Goal: Information Seeking & Learning: Learn about a topic

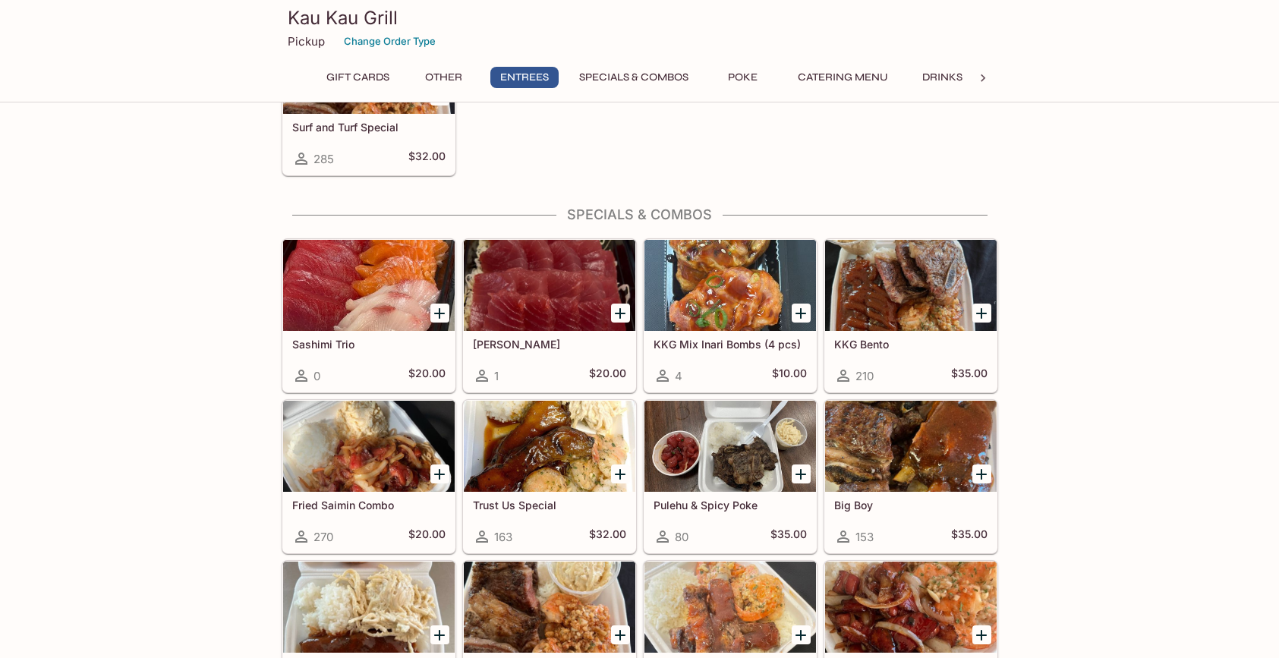
scroll to position [1604, 0]
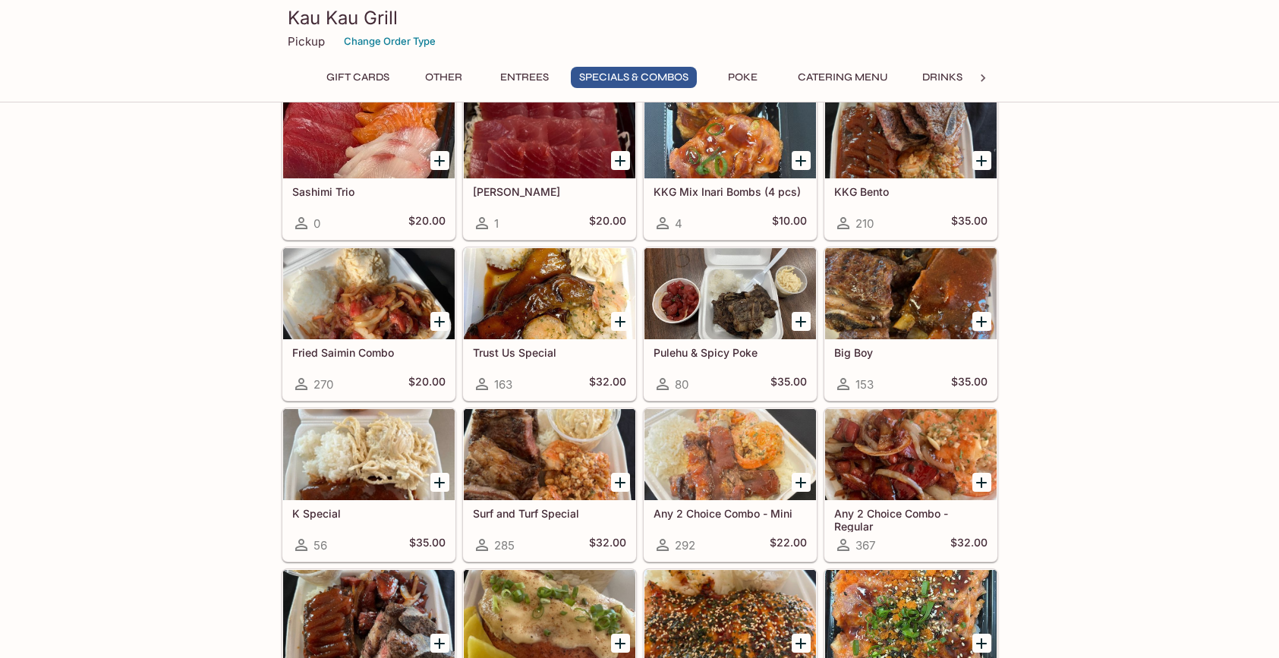
click at [724, 348] on h5 "Pulehu & Spicy Poke" at bounding box center [730, 352] width 153 height 13
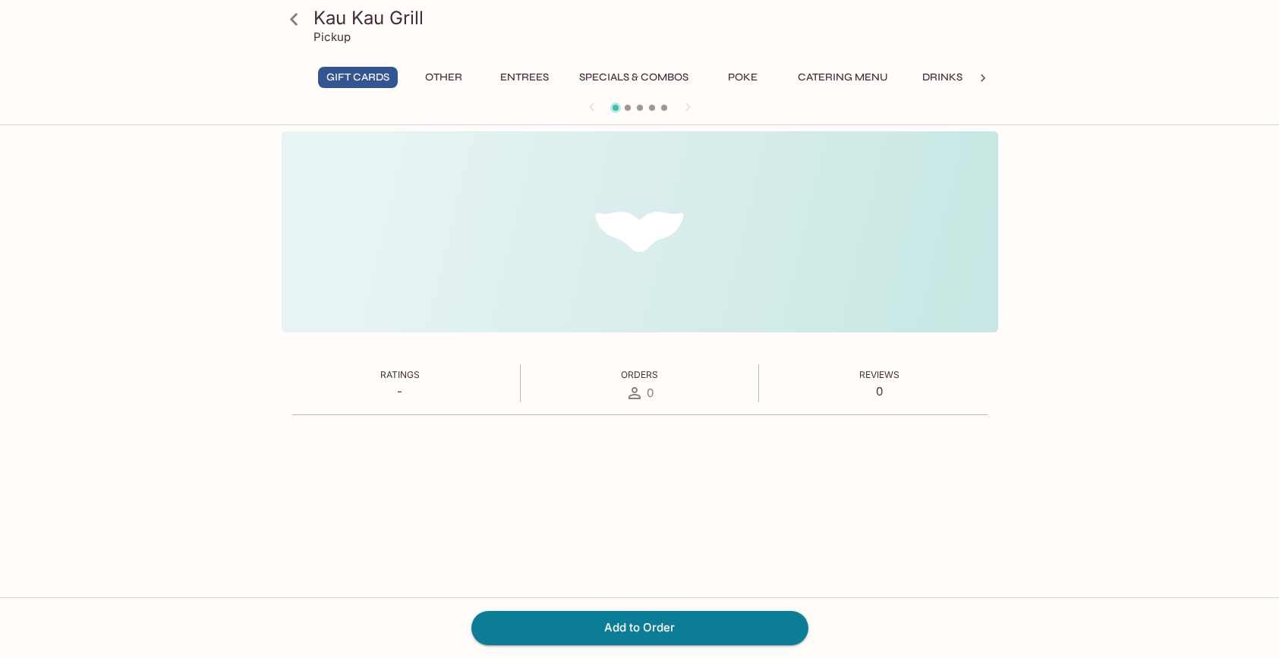
scroll to position [131, 0]
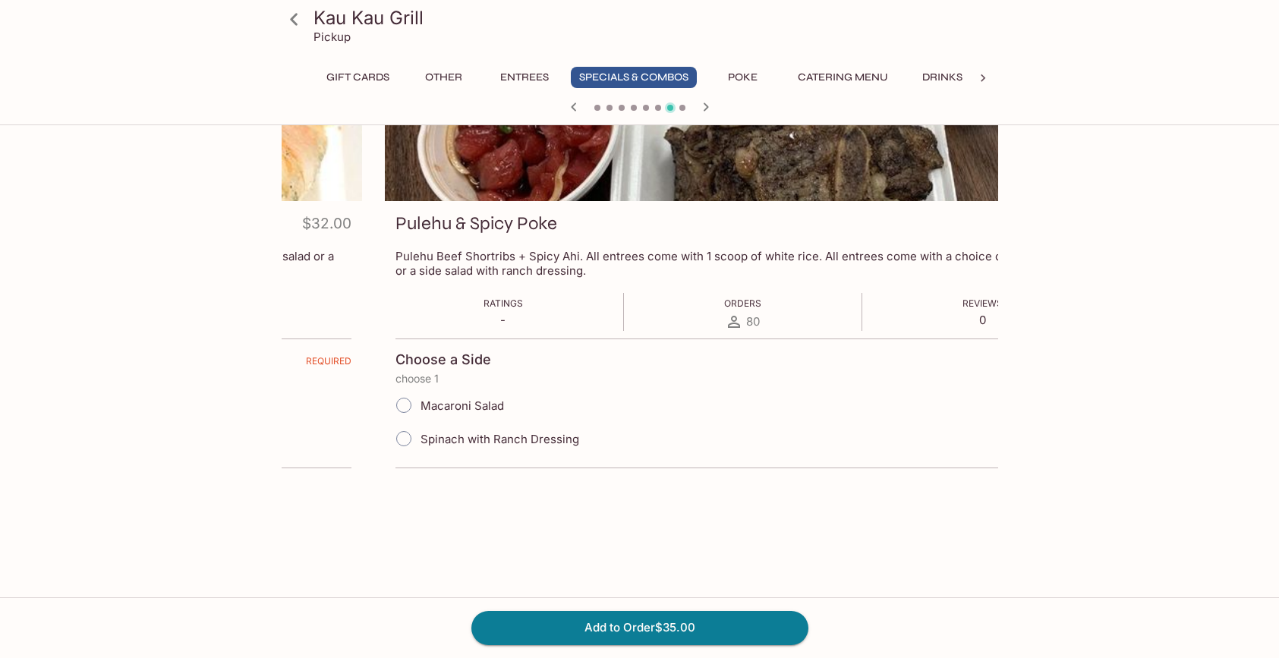
drag, startPoint x: 443, startPoint y: 255, endPoint x: 484, endPoint y: 266, distance: 41.6
click at [544, 265] on p "Pulehu Beef Shortribs + Spicy Ahi. All entrees come with 1 scoop of white rice.…" at bounding box center [743, 263] width 695 height 29
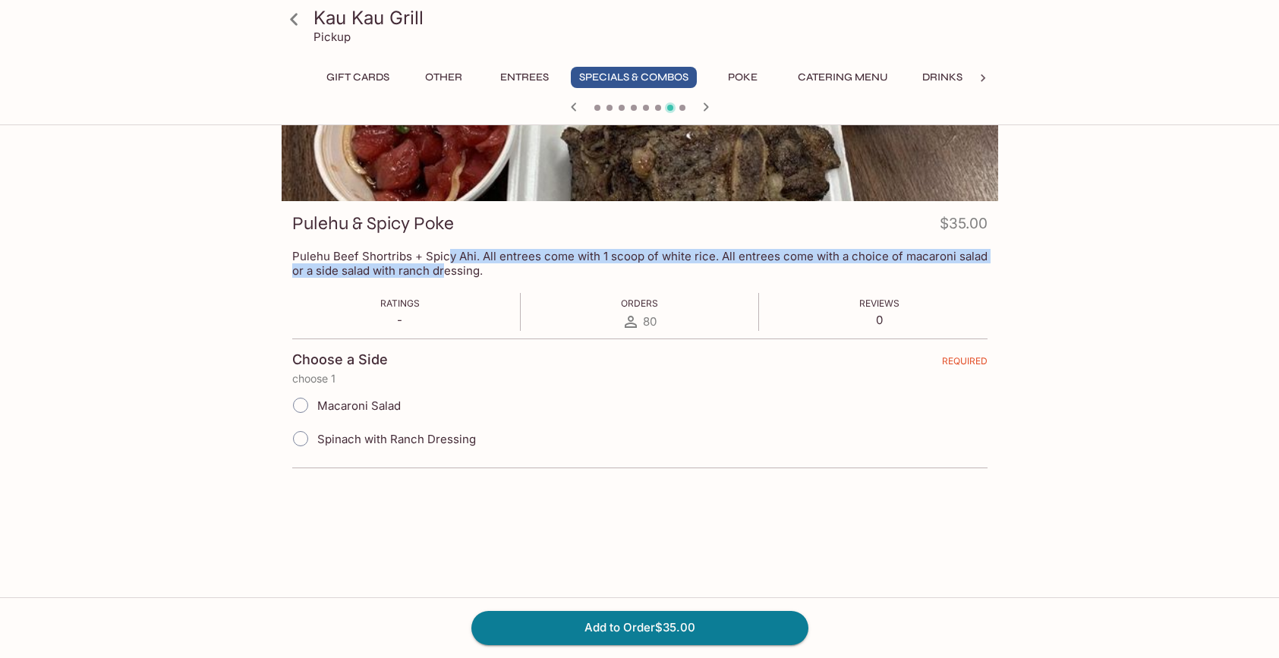
click at [291, 20] on icon at bounding box center [294, 19] width 8 height 12
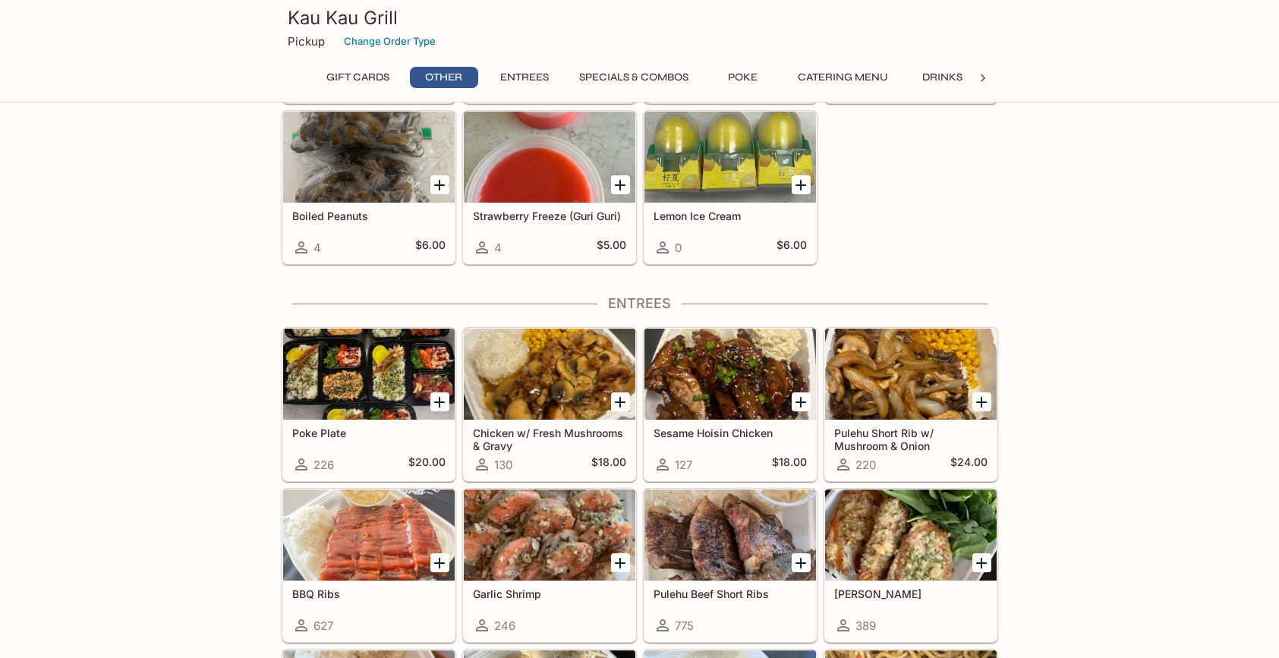
scroll to position [764, 0]
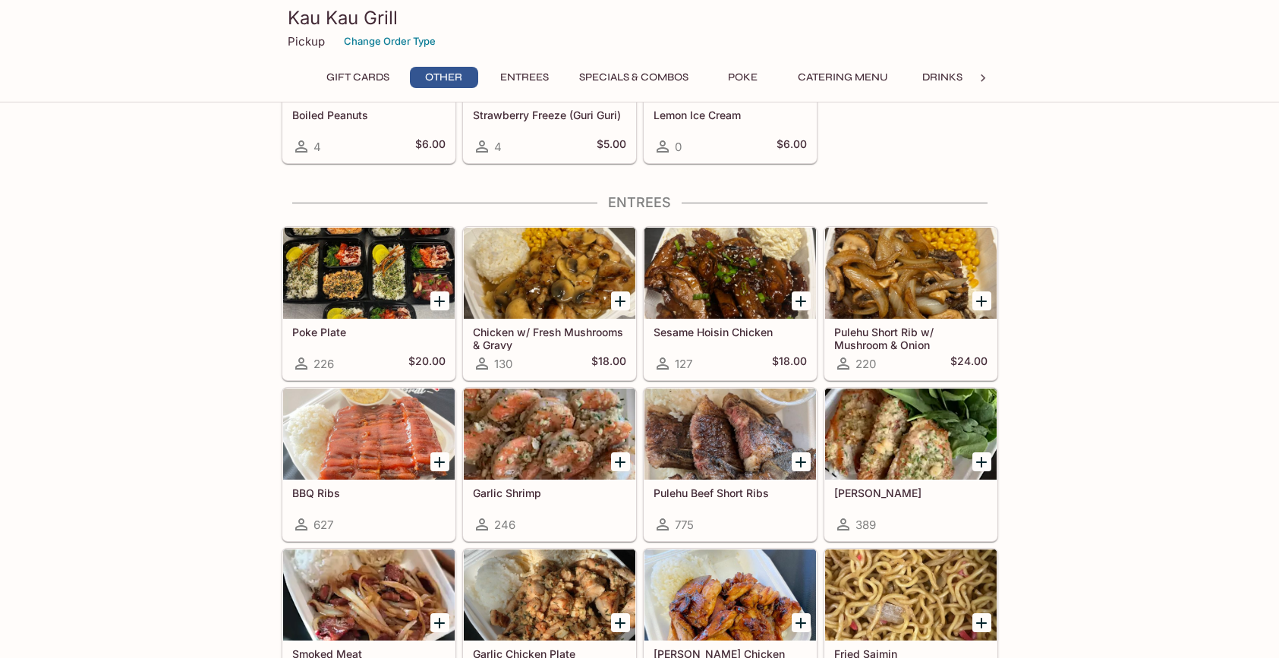
click at [721, 478] on div at bounding box center [731, 434] width 172 height 91
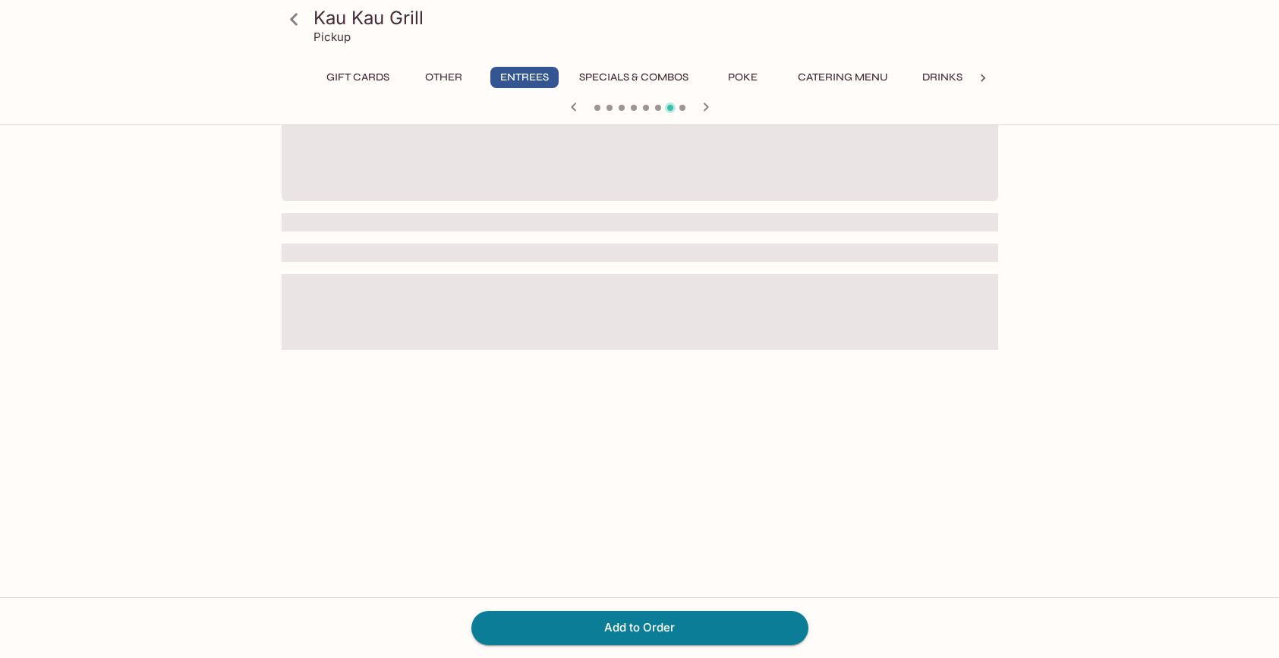
scroll to position [150, 0]
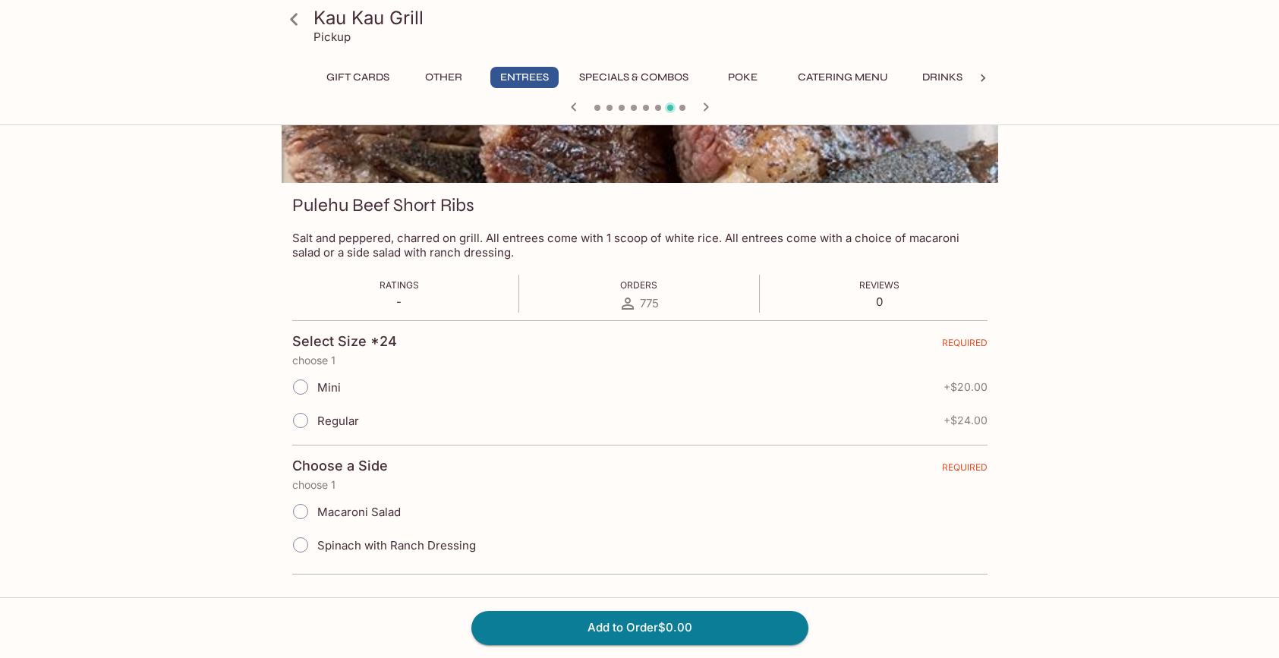
click at [300, 20] on icon at bounding box center [294, 19] width 27 height 27
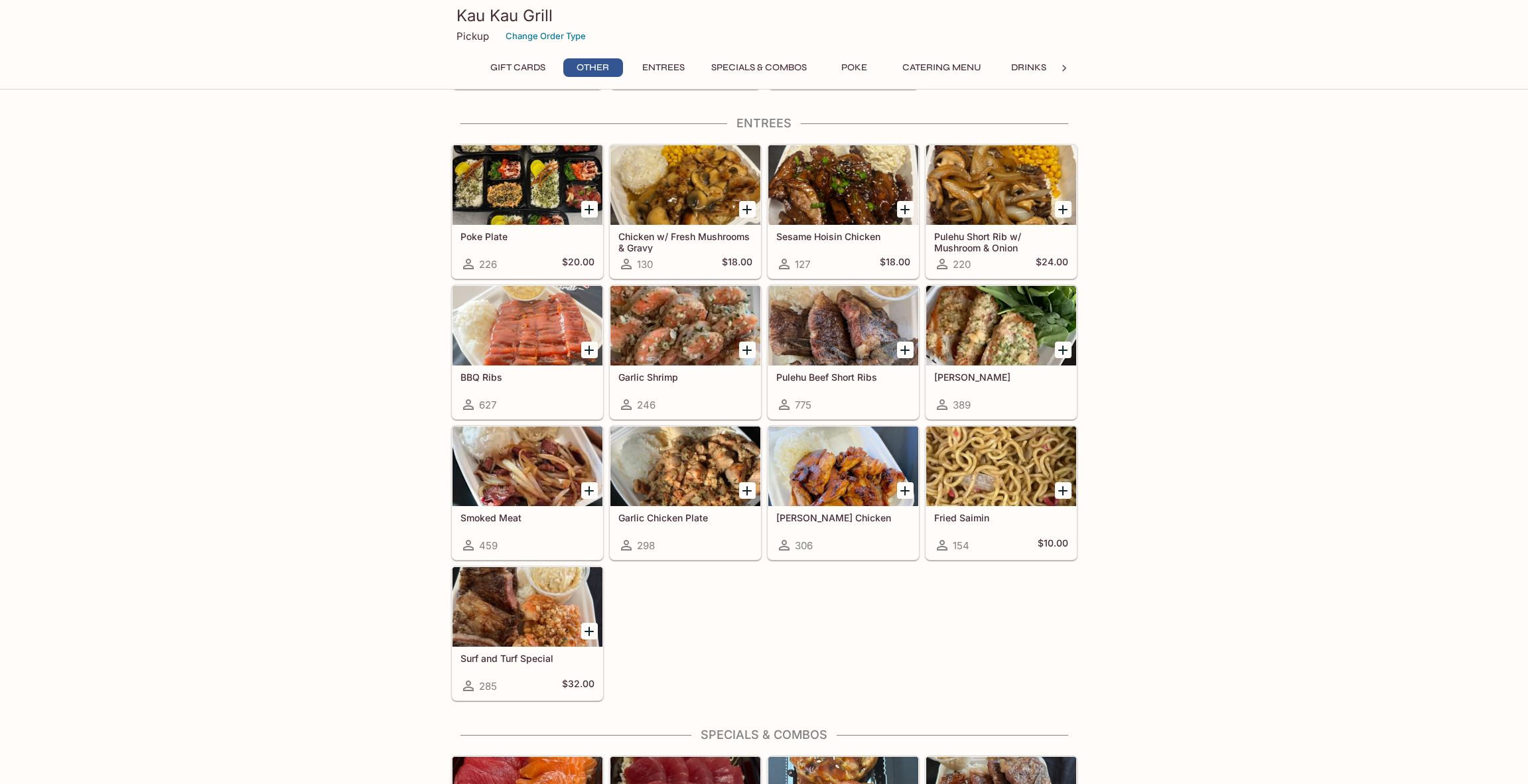
scroll to position [709, 0]
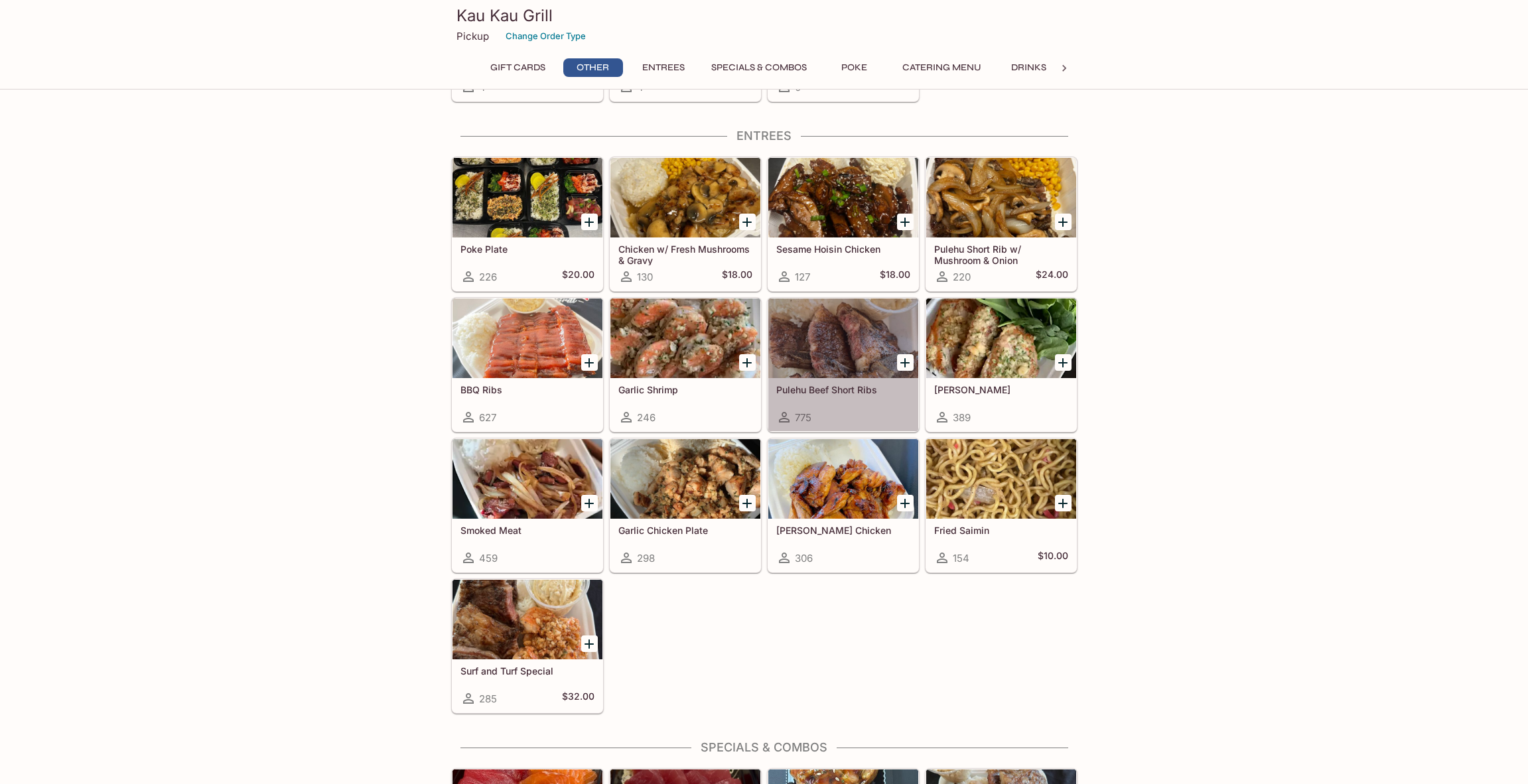
click at [803, 386] on h5 "Pulehu Beef Short Ribs" at bounding box center [843, 390] width 134 height 11
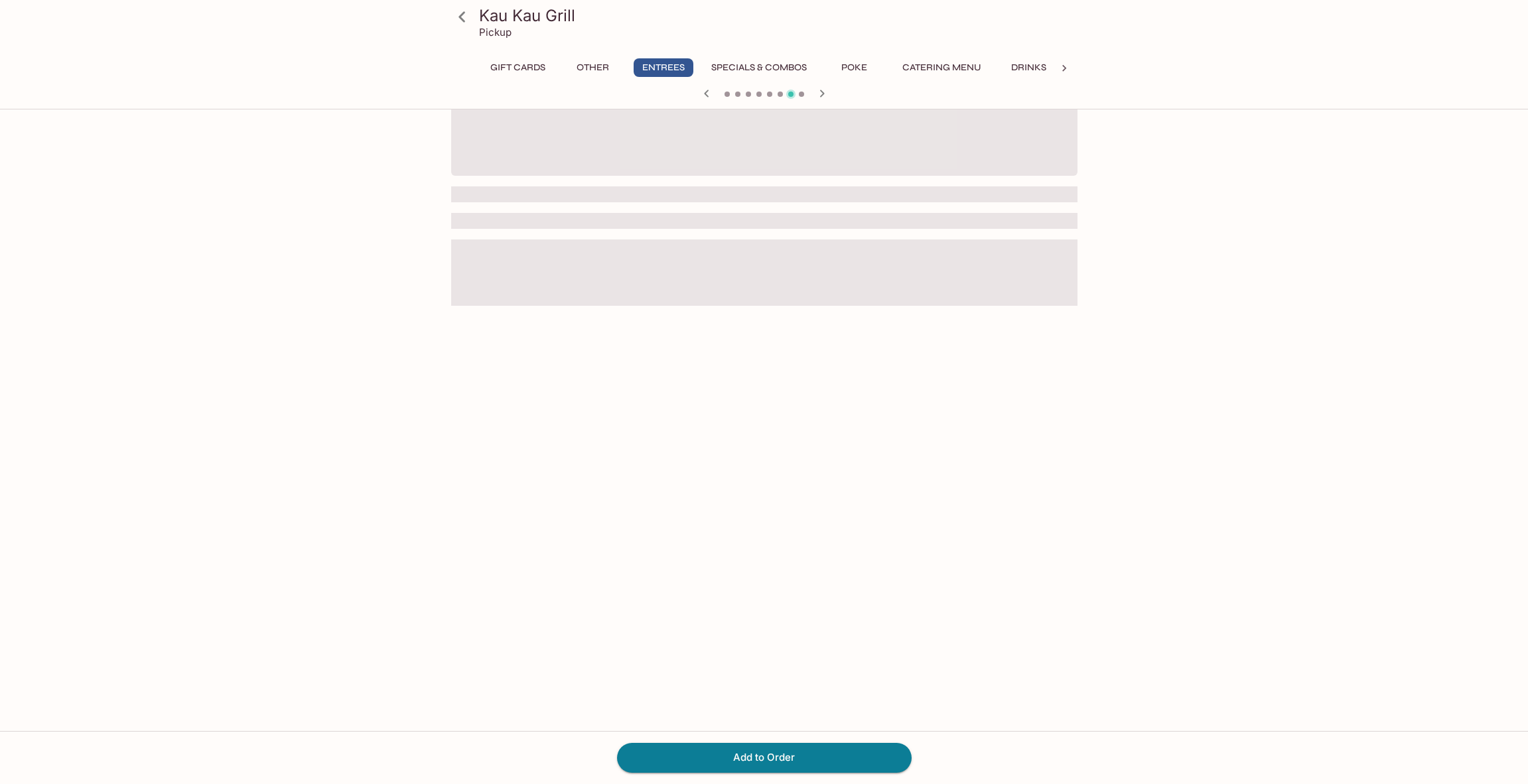
scroll to position [114, 0]
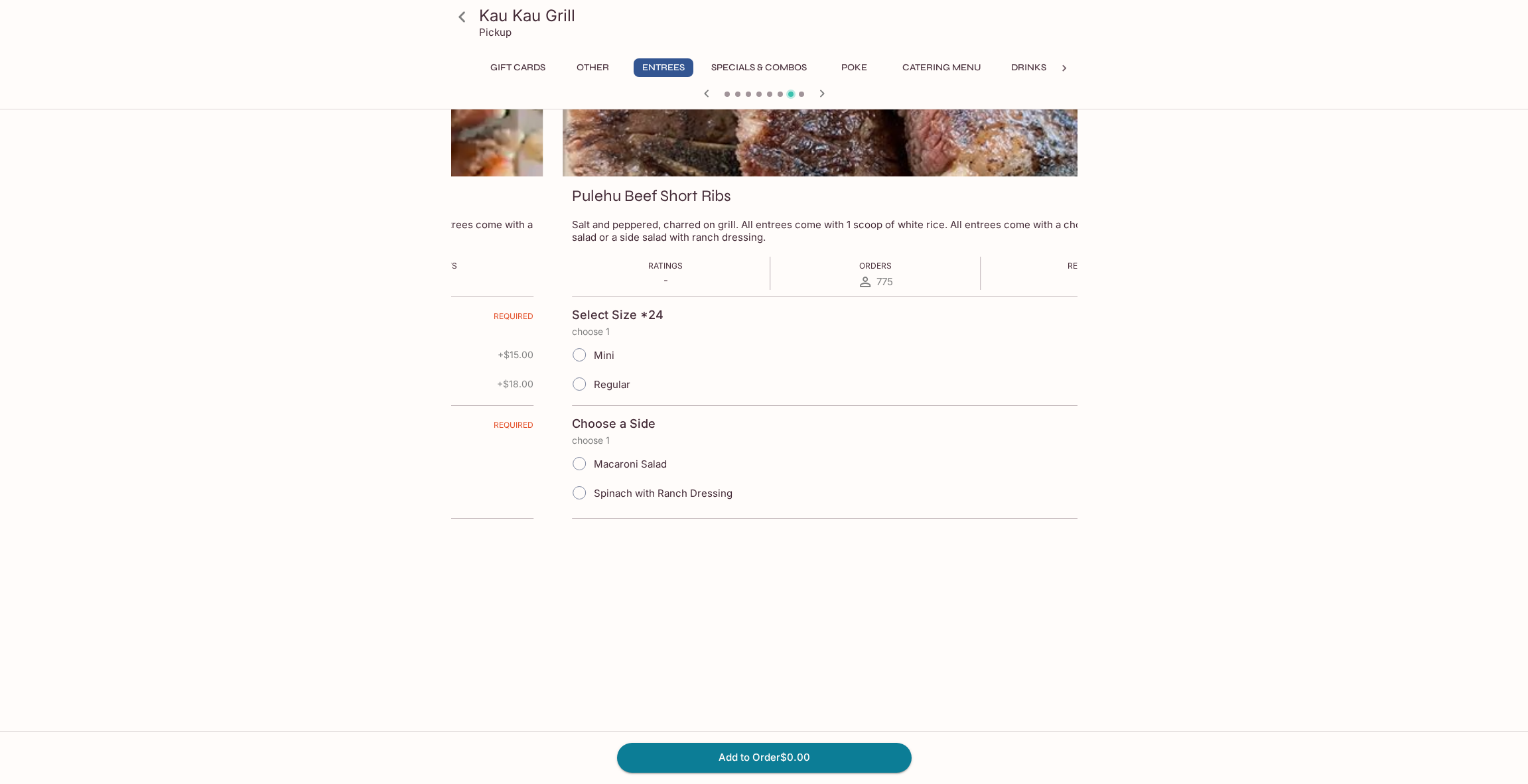
drag, startPoint x: 572, startPoint y: 213, endPoint x: 566, endPoint y: 219, distance: 8.5
click at [618, 219] on div "Pulehu Beef Short Ribs Salt and peppered, charred on grill. All entrees come wi…" at bounding box center [876, 357] width 627 height 362
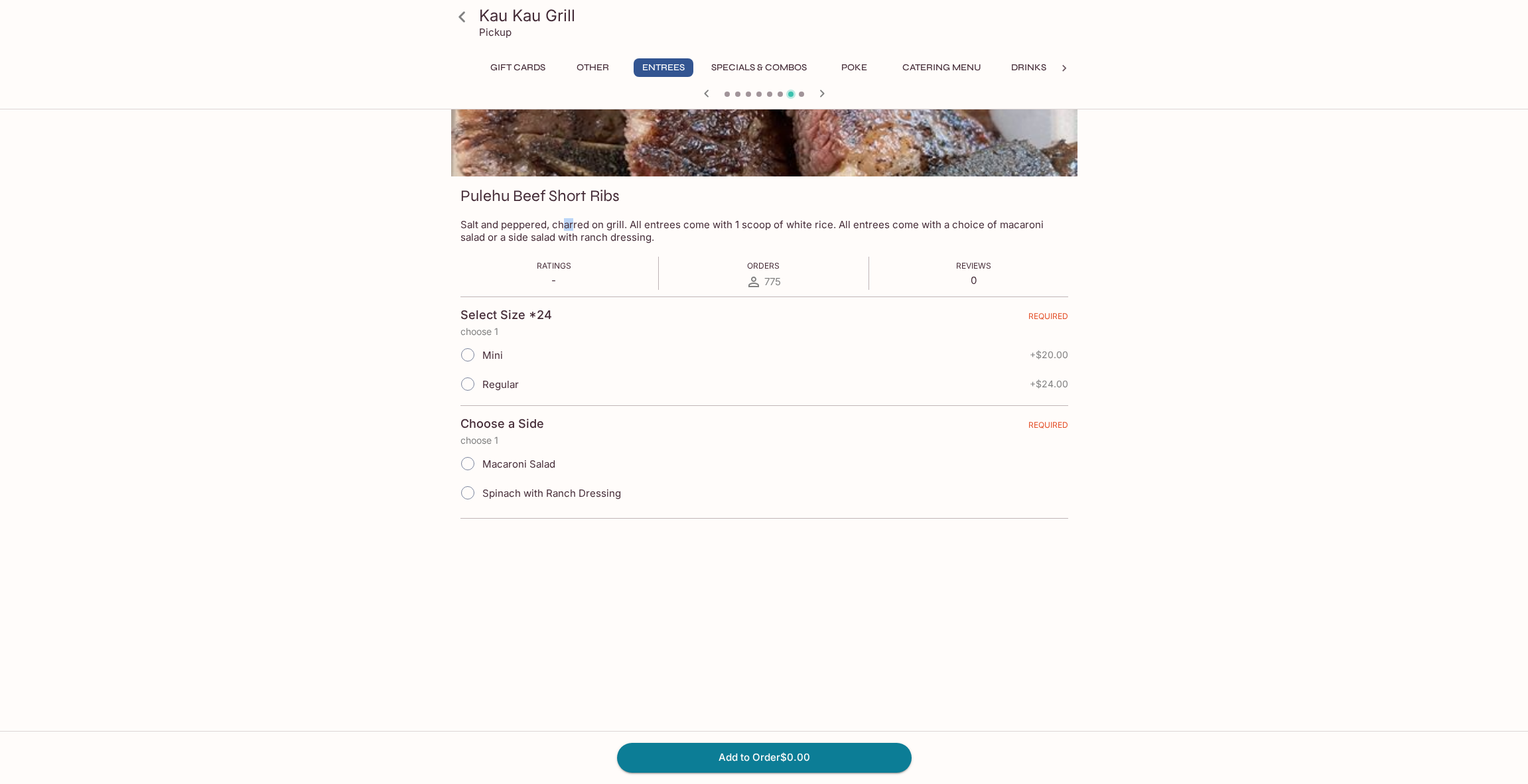
click at [770, 221] on p "Salt and peppered, charred on grill. All entrees come with 1 scoop of white ric…" at bounding box center [764, 231] width 608 height 25
click at [466, 19] on icon at bounding box center [462, 17] width 24 height 24
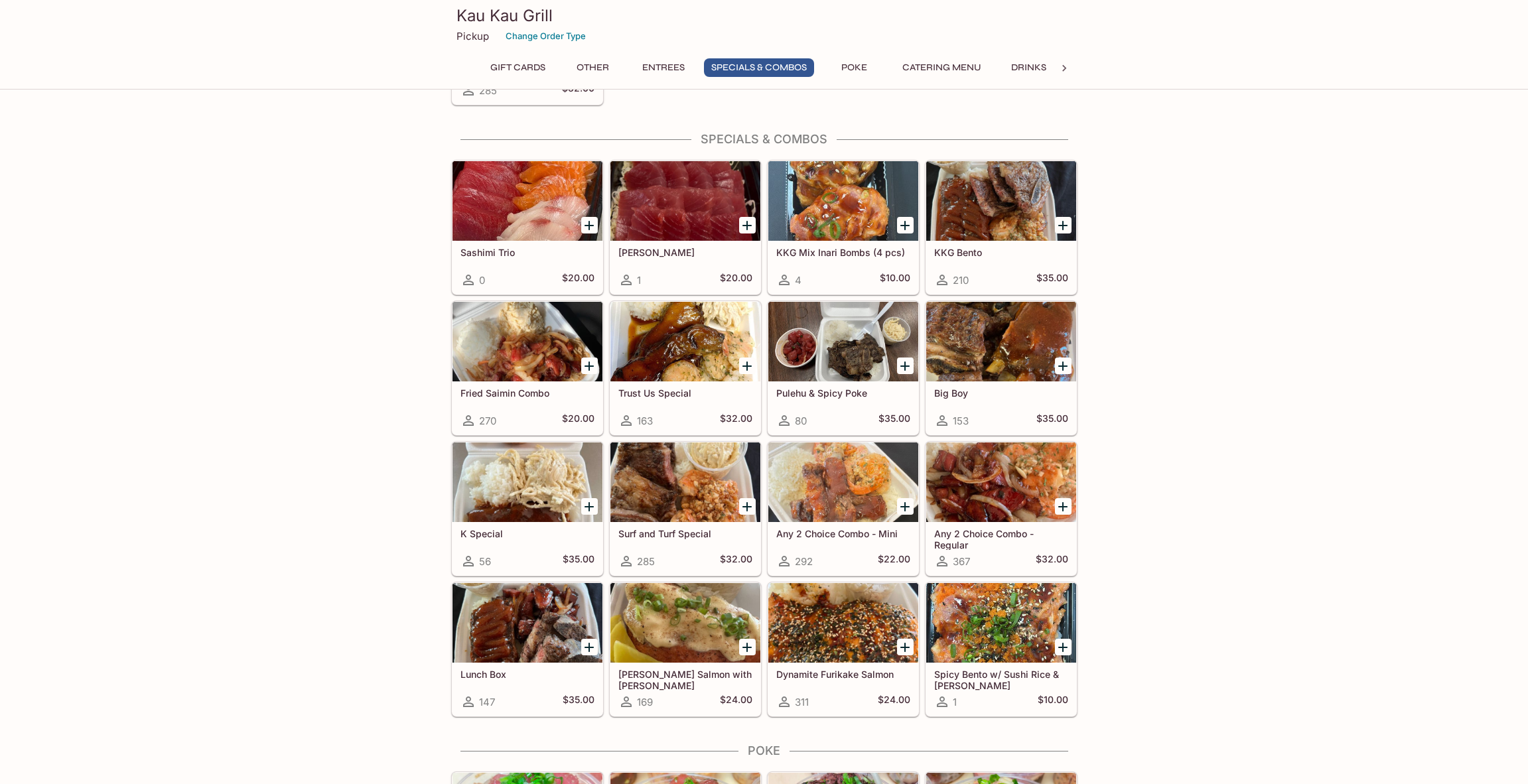
scroll to position [1390, 0]
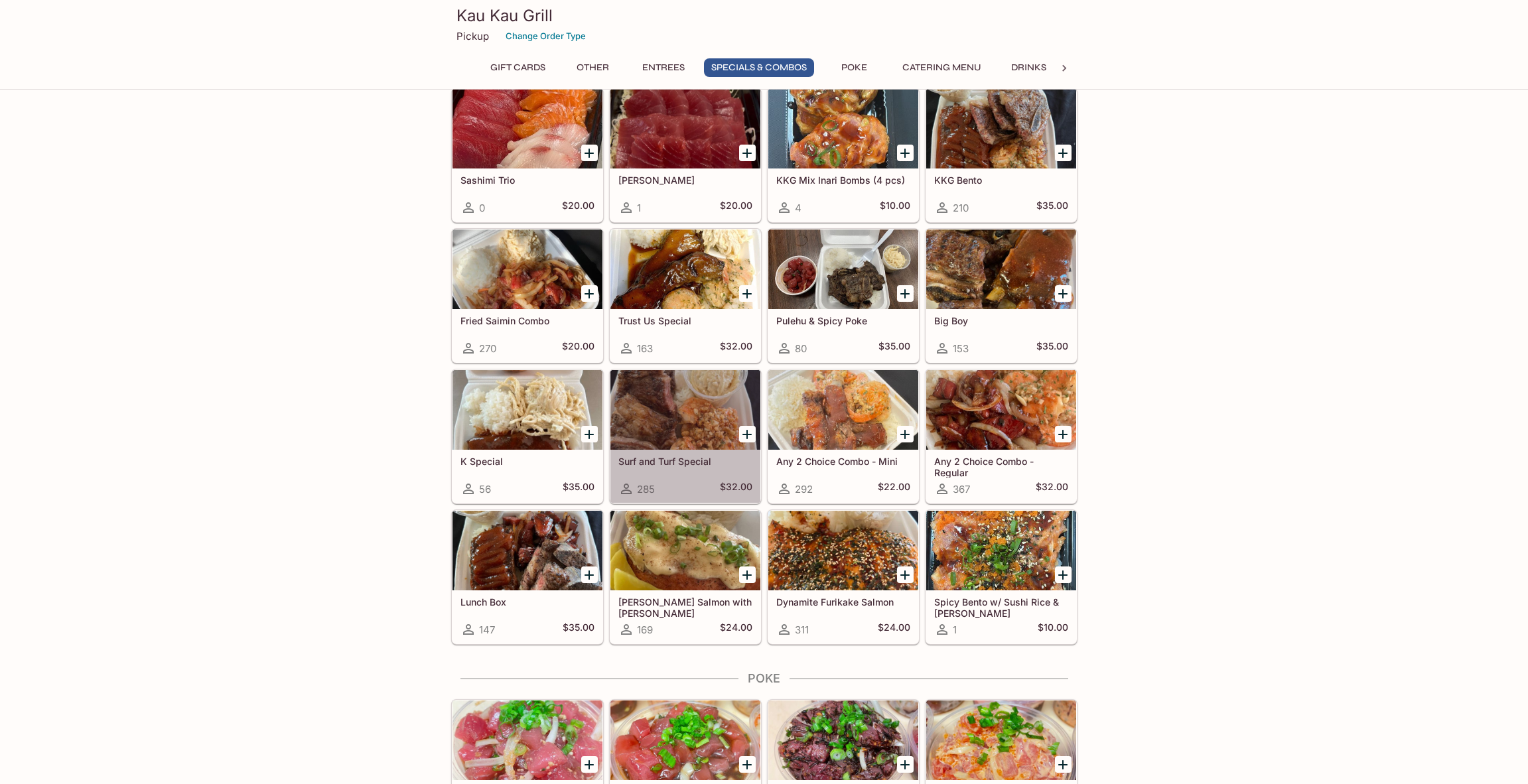
click at [684, 412] on div at bounding box center [685, 410] width 150 height 80
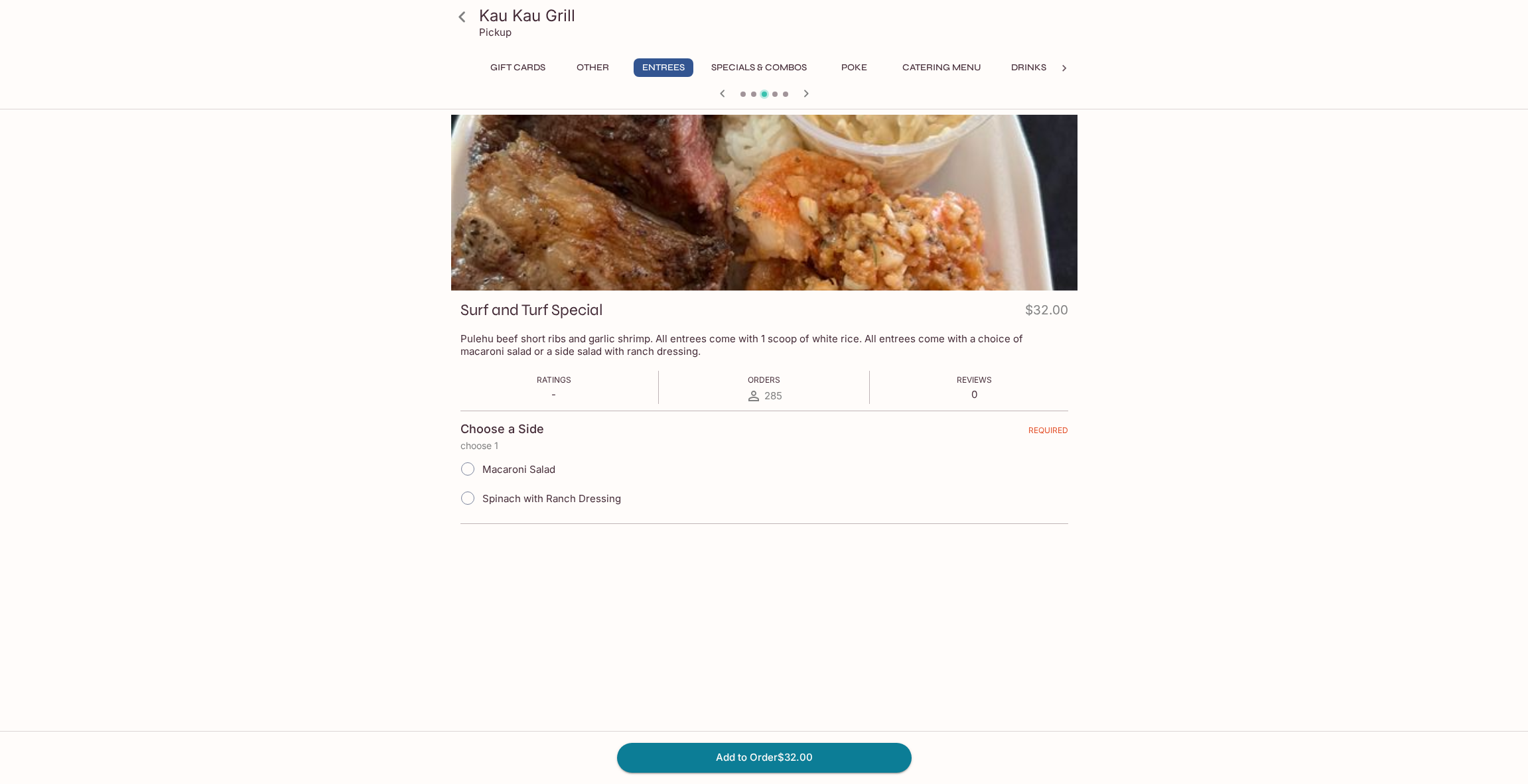
scroll to position [114, 0]
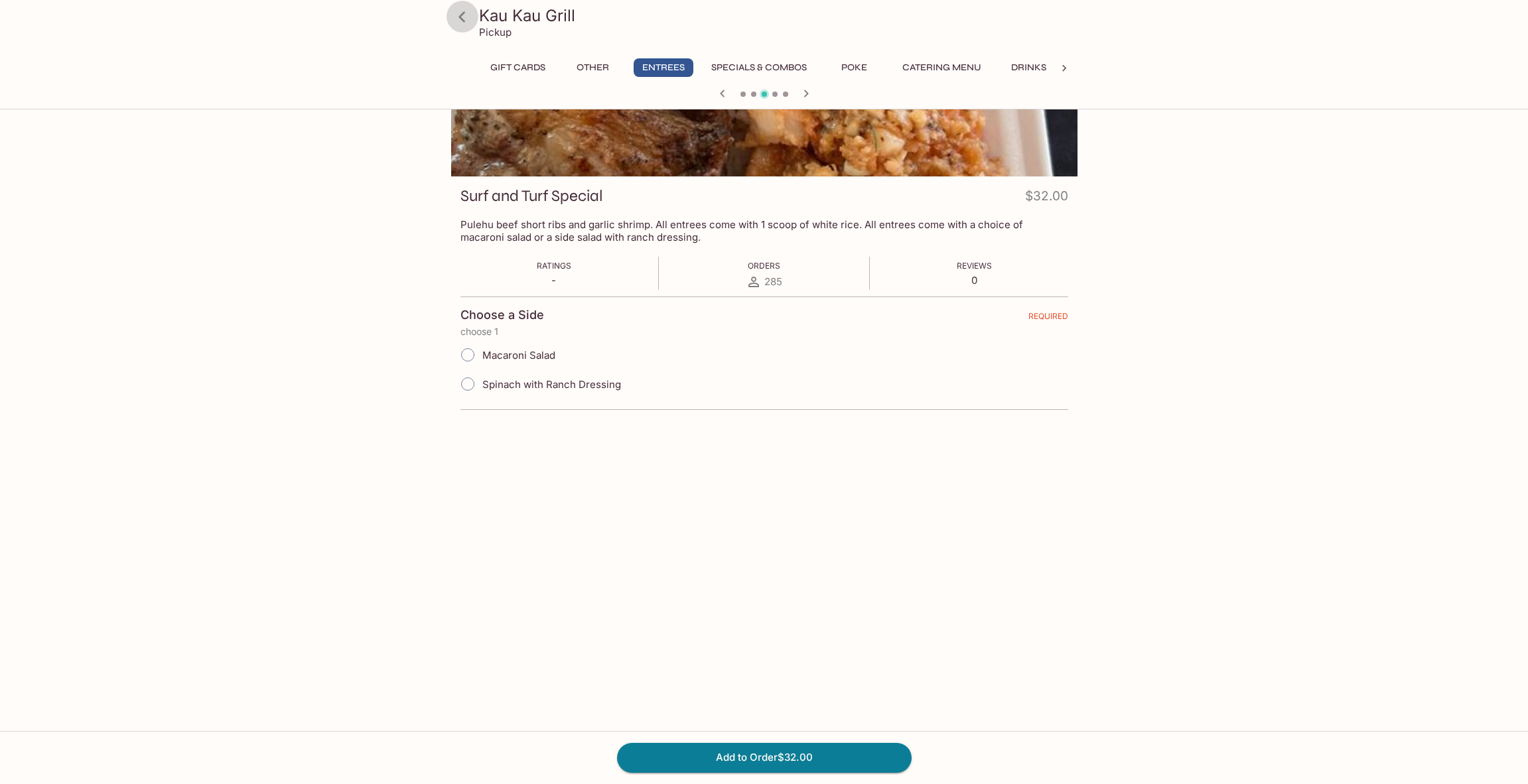
click at [465, 20] on icon at bounding box center [462, 17] width 24 height 24
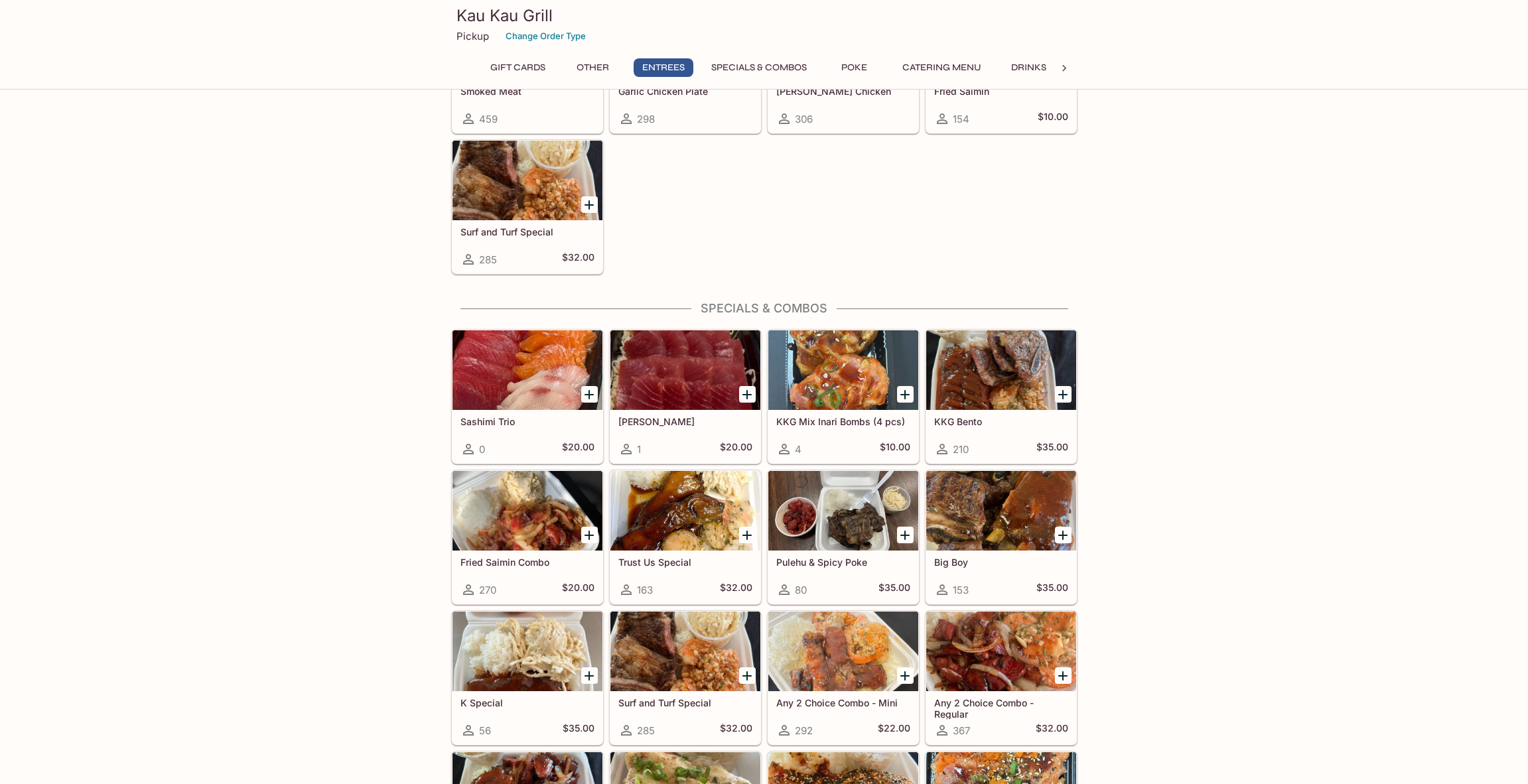
scroll to position [1329, 0]
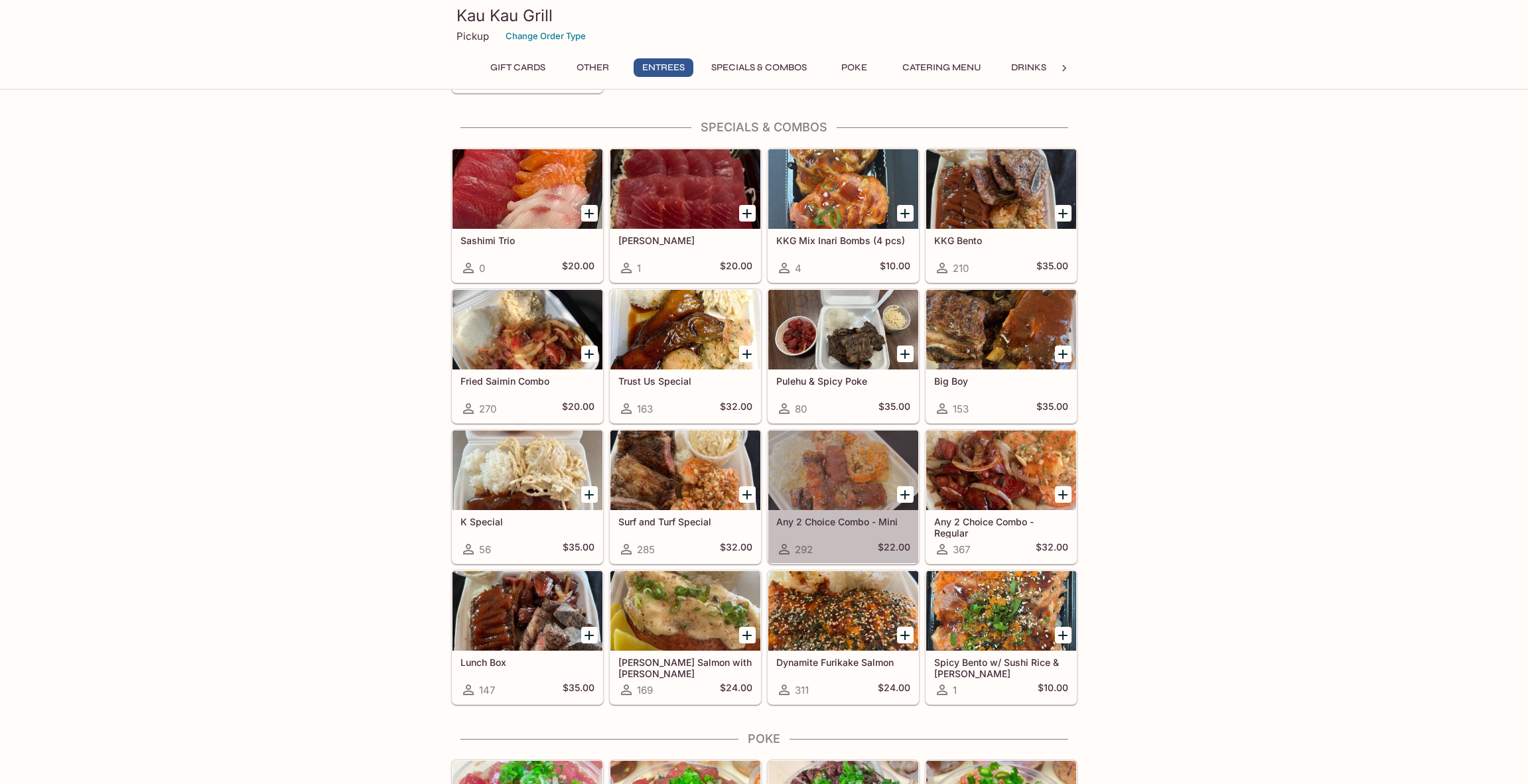
click at [837, 488] on div at bounding box center [844, 470] width 150 height 80
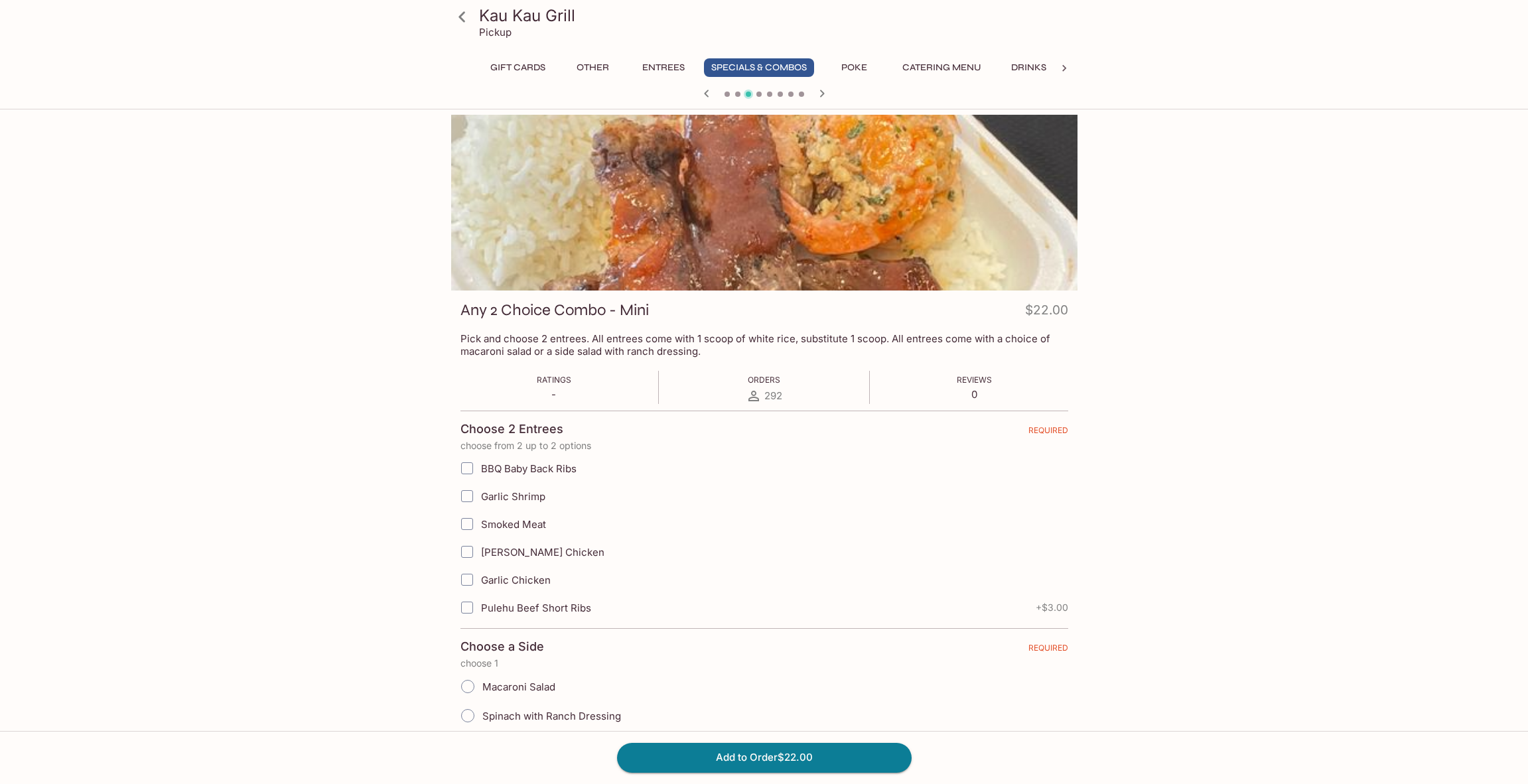
scroll to position [114, 0]
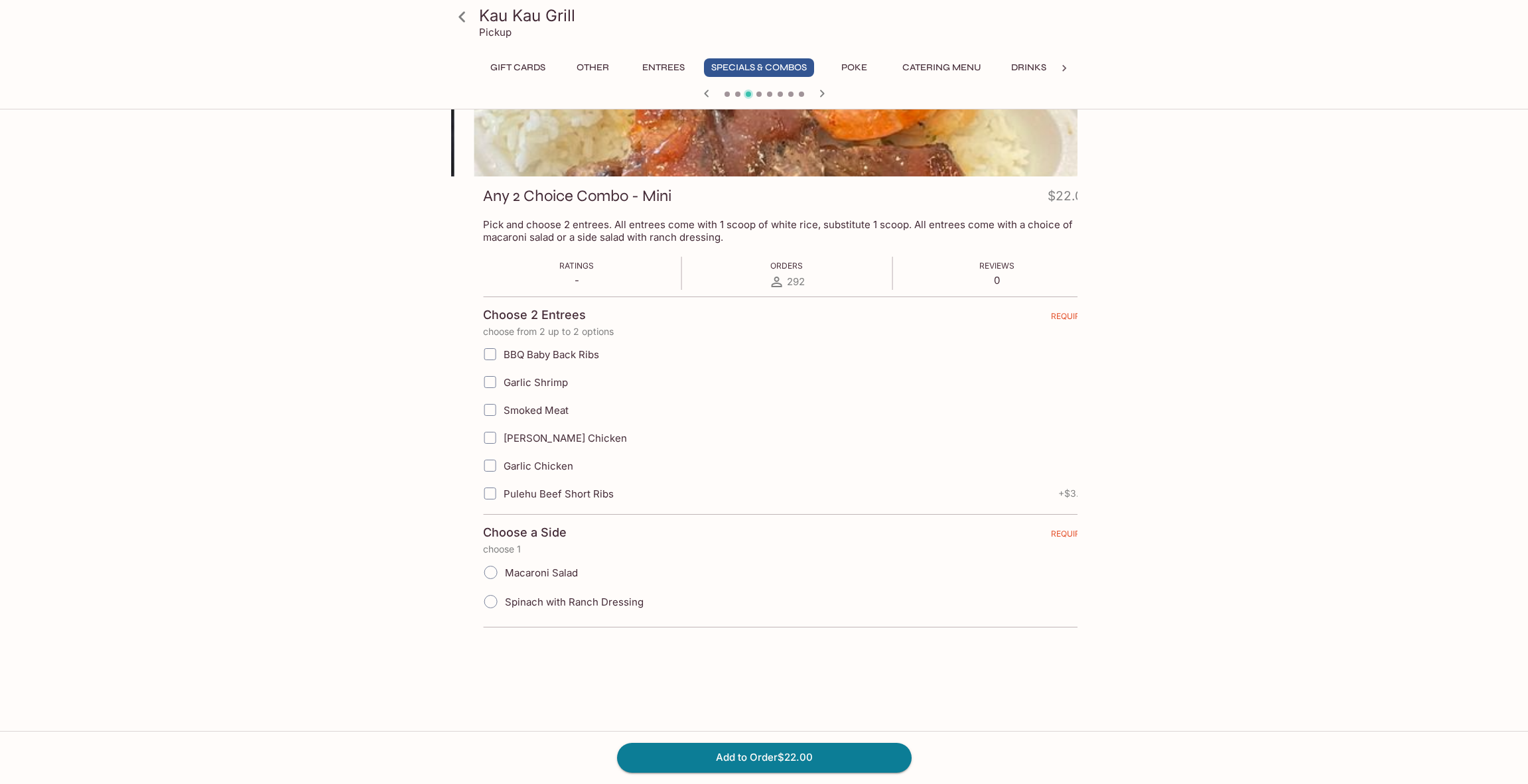
drag, startPoint x: 702, startPoint y: 225, endPoint x: 707, endPoint y: 230, distance: 7.1
click at [738, 230] on p "Pick and choose 2 entrees. All entrees come with 1 scoop of white rice, substit…" at bounding box center [787, 231] width 608 height 25
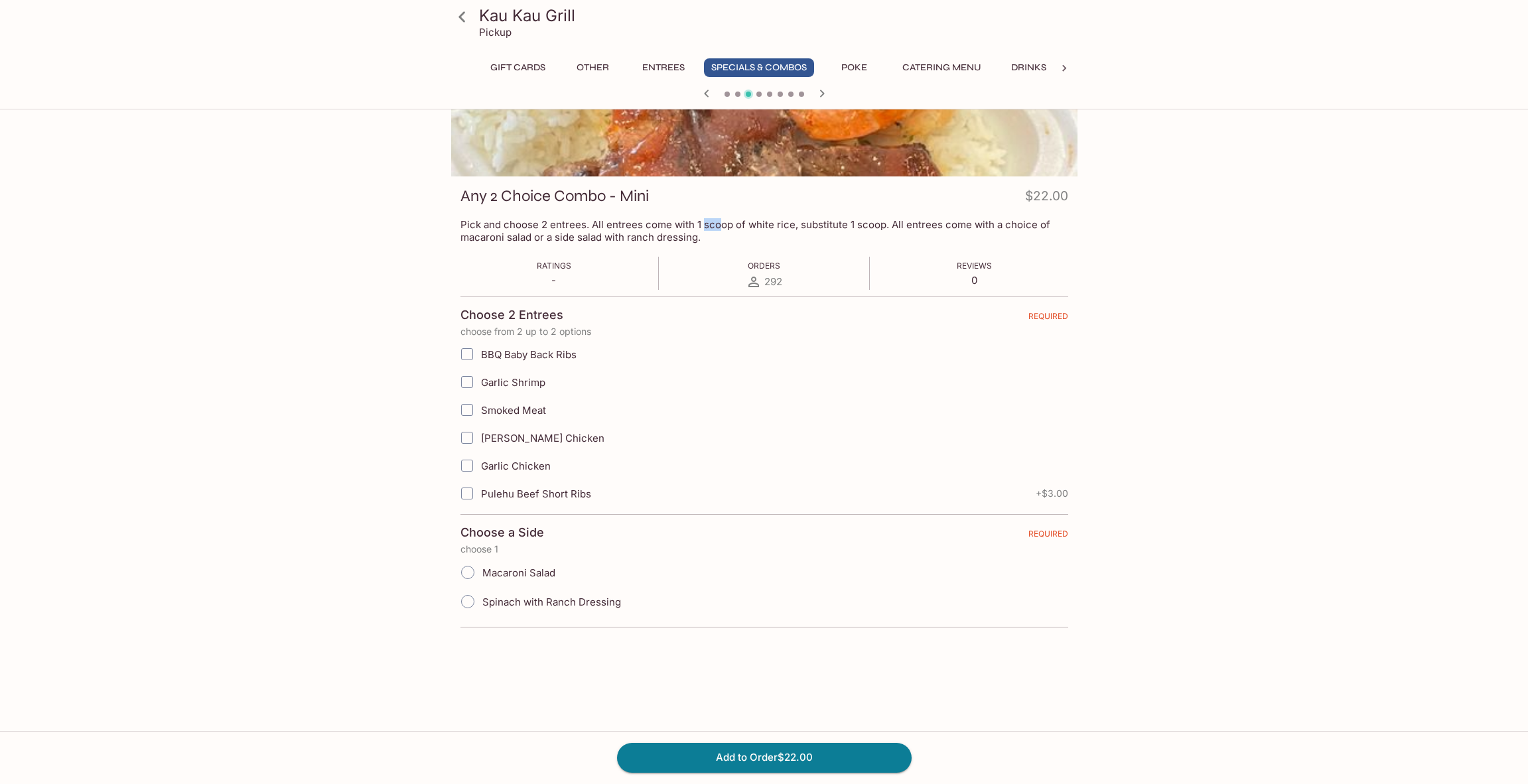
click at [1358, 445] on div "Kau Kau Grill Pickup Gift Cards Other Entrees Specials & Combos Poke Catering M…" at bounding box center [764, 392] width 1528 height 784
click at [469, 16] on icon at bounding box center [462, 17] width 24 height 24
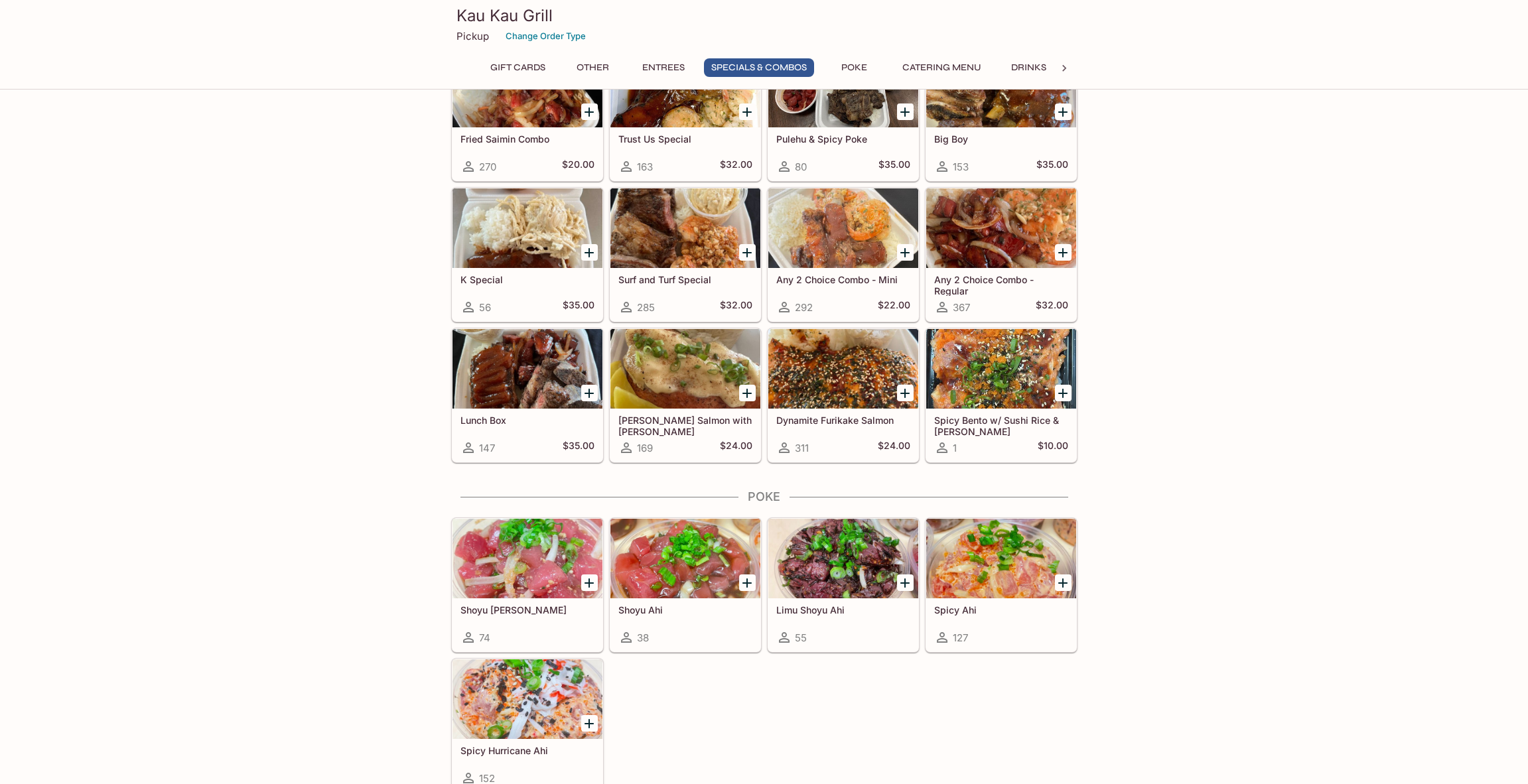
scroll to position [1511, 0]
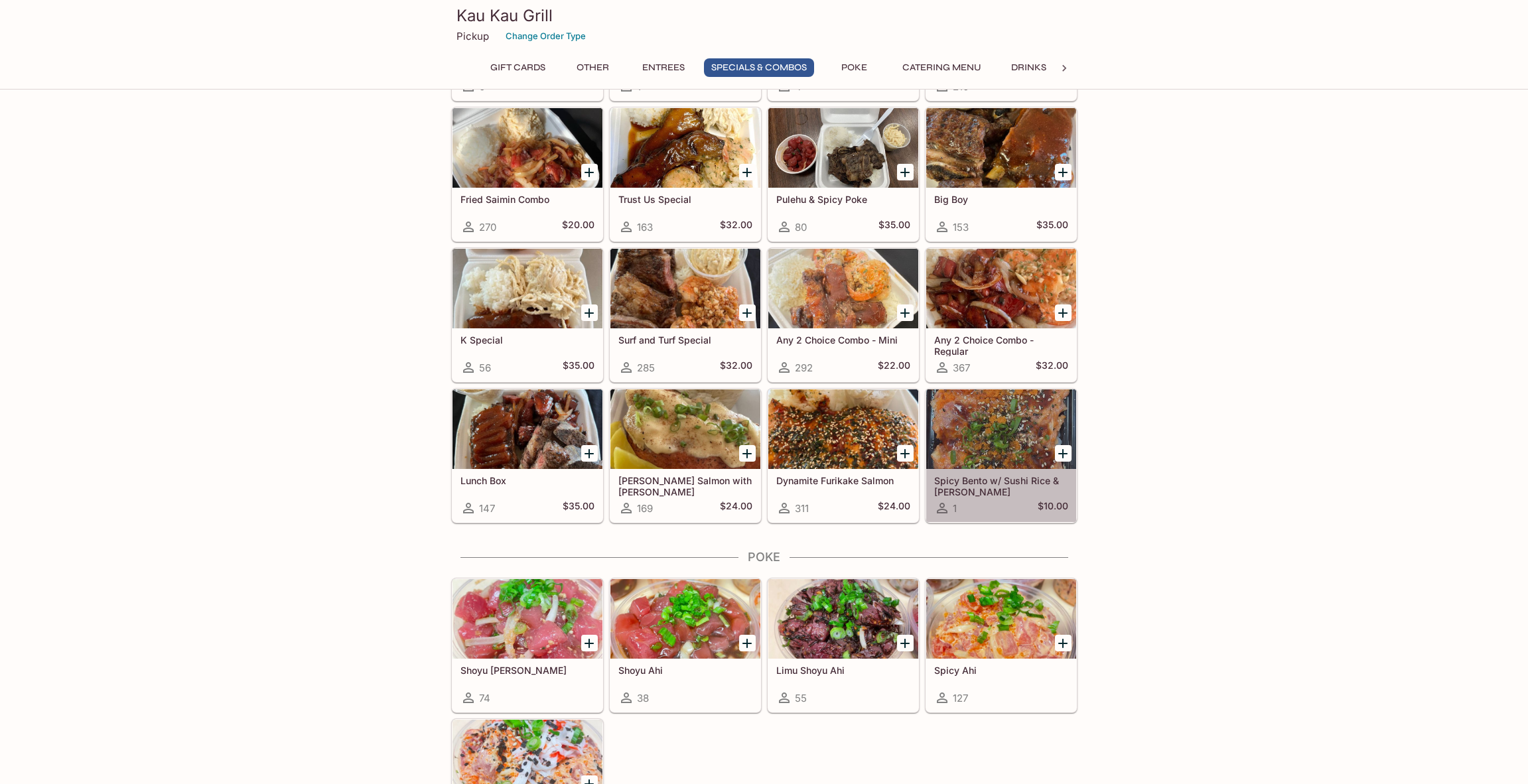
click at [995, 427] on div at bounding box center [1002, 429] width 150 height 80
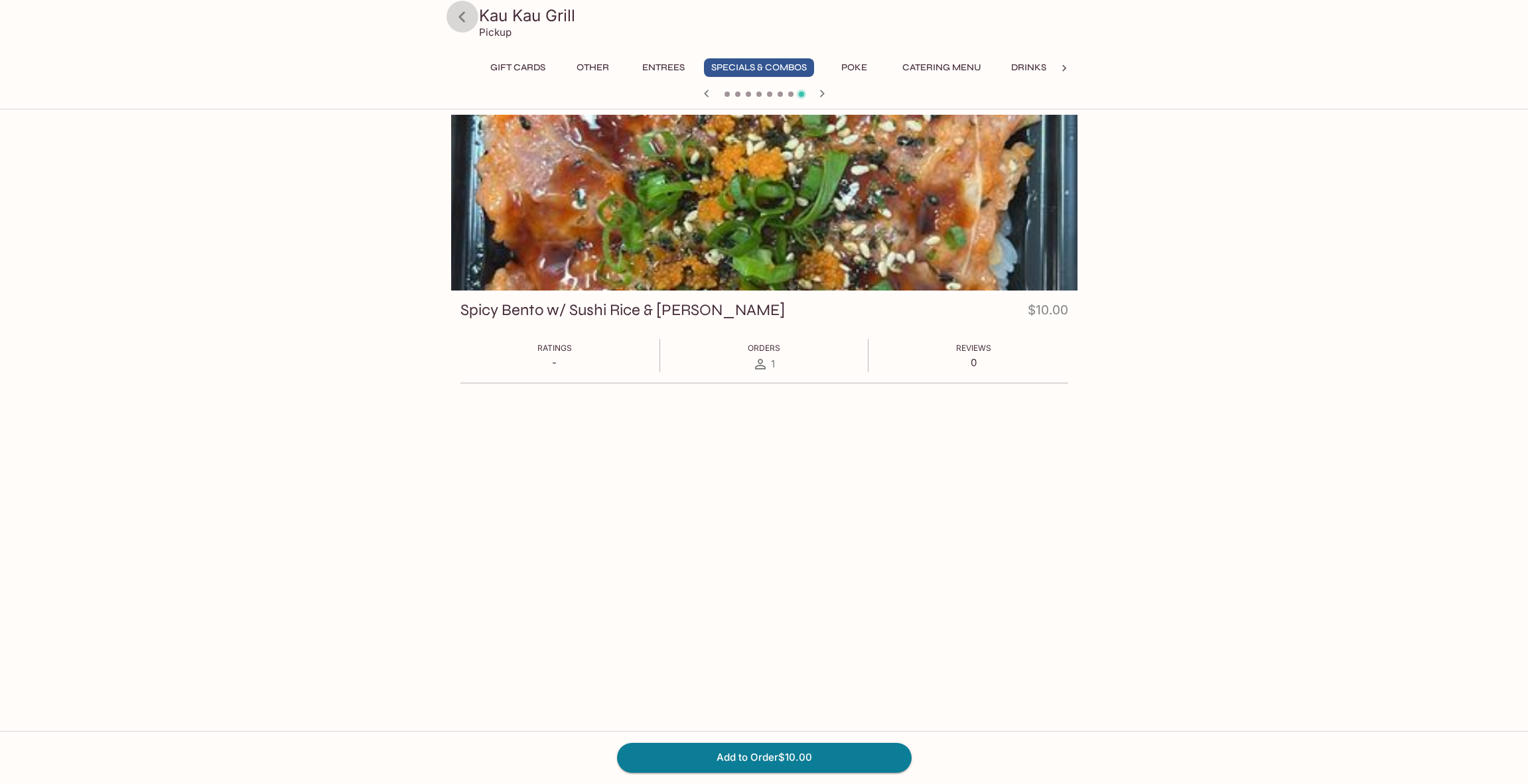
click at [463, 21] on icon at bounding box center [462, 17] width 24 height 24
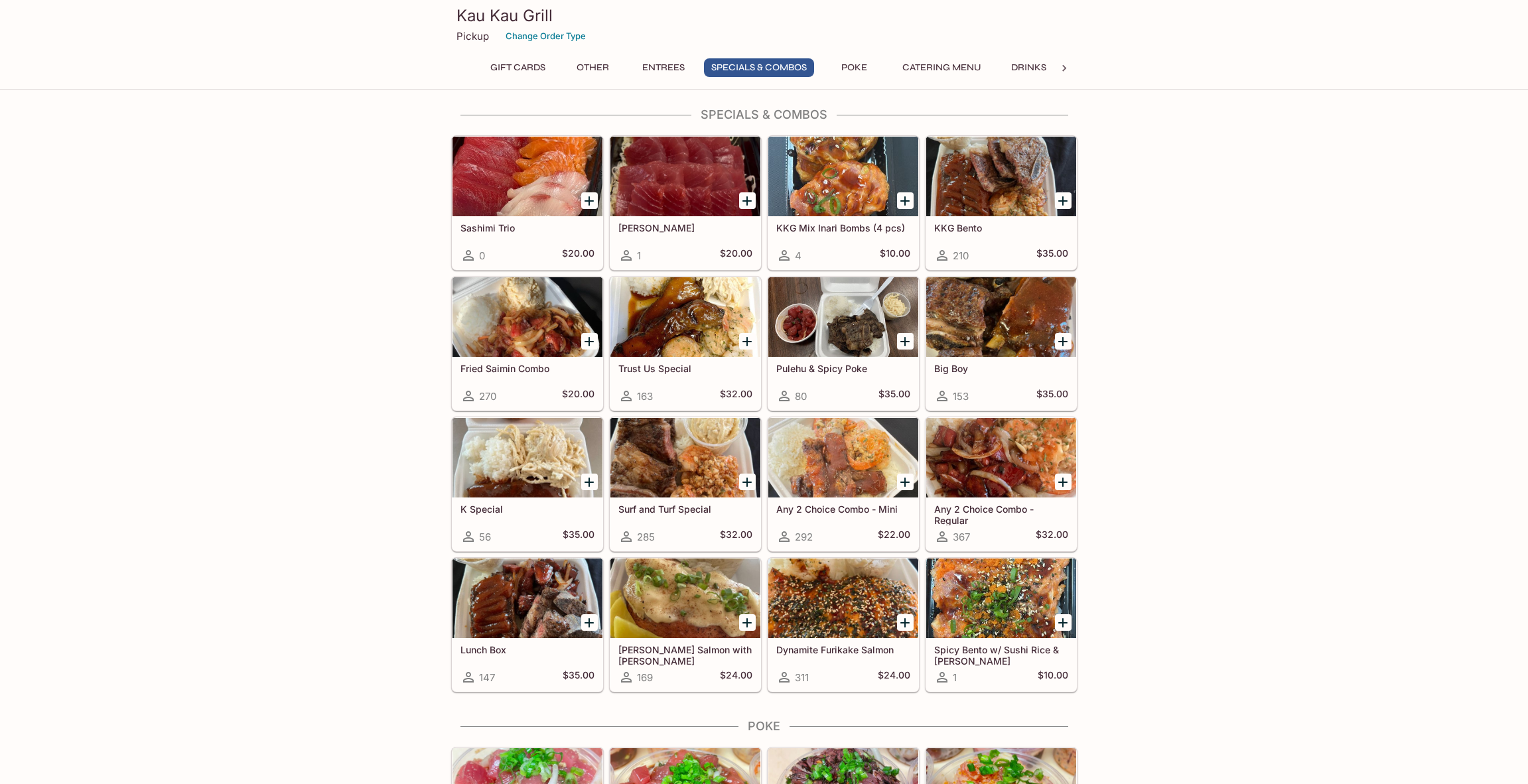
scroll to position [1374, 0]
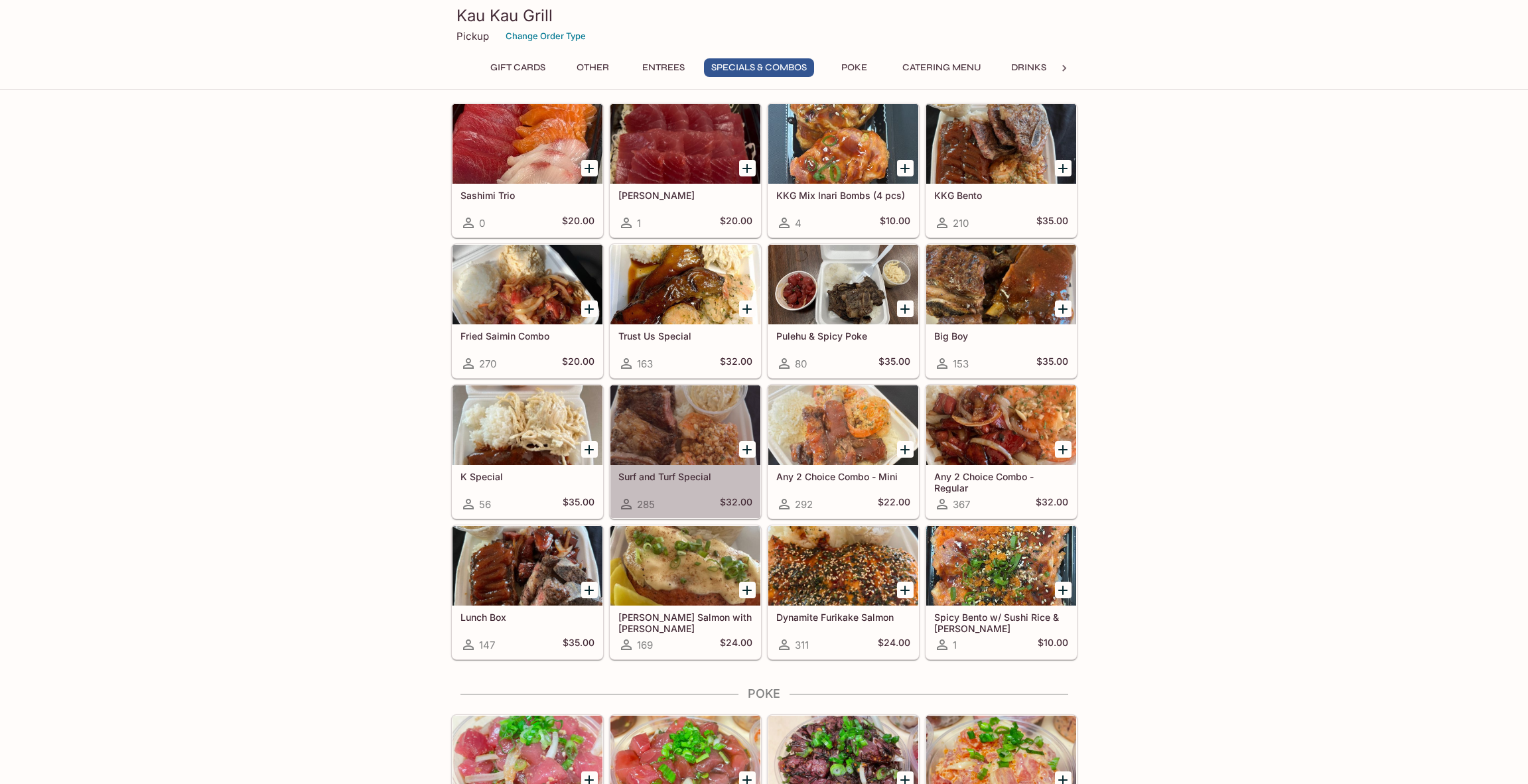
click at [663, 461] on div at bounding box center [685, 425] width 150 height 80
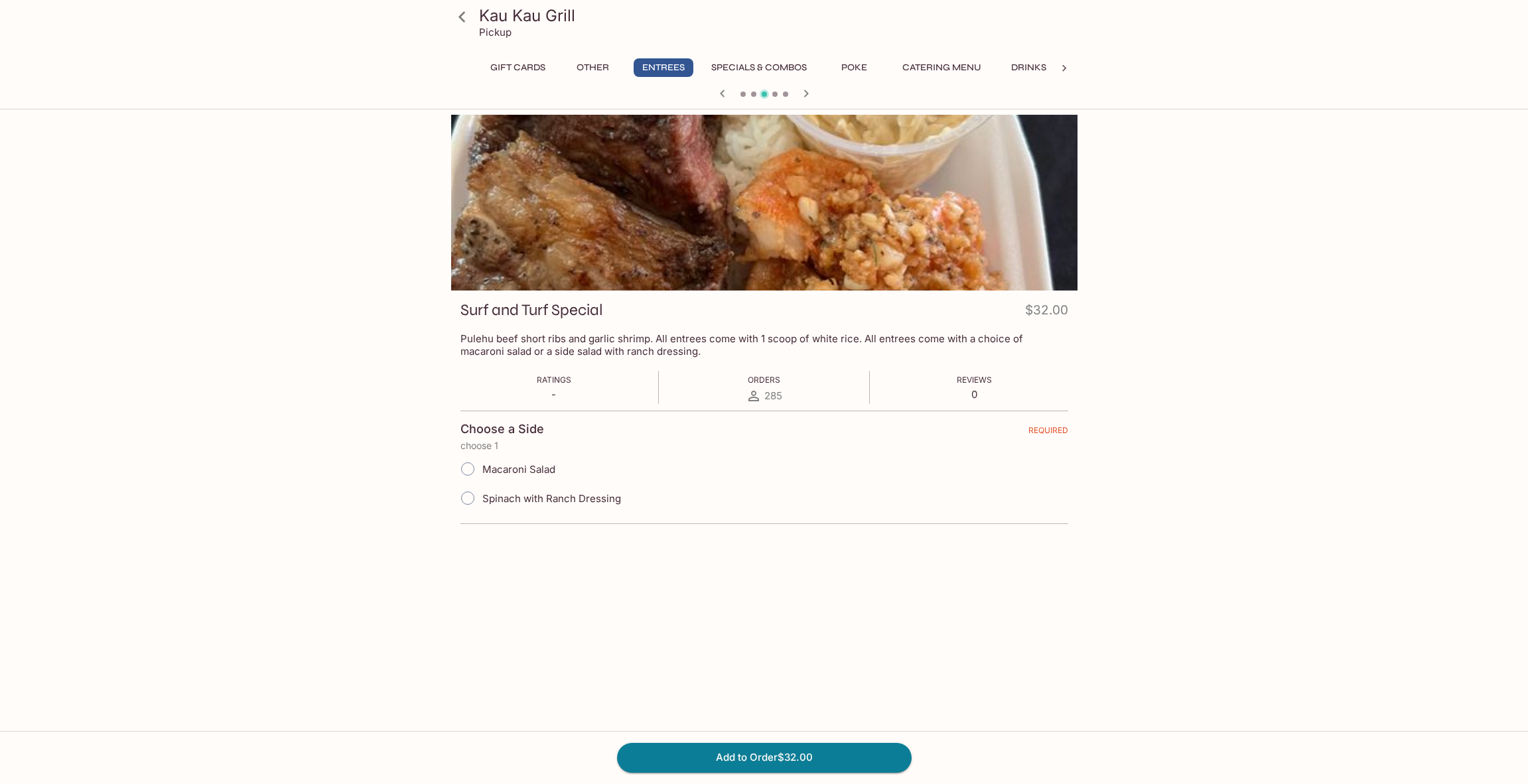
scroll to position [114, 0]
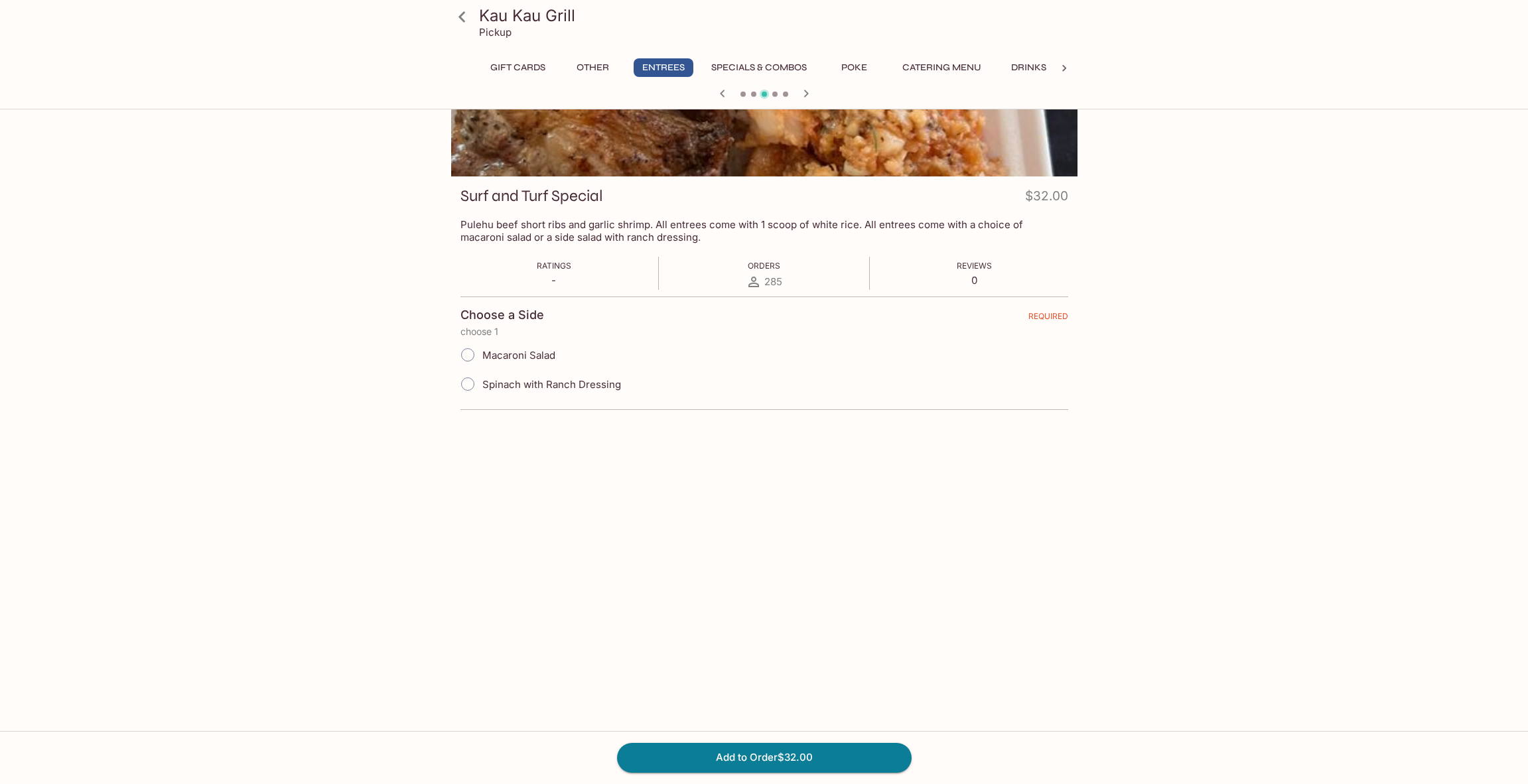
click at [470, 12] on icon at bounding box center [462, 17] width 24 height 24
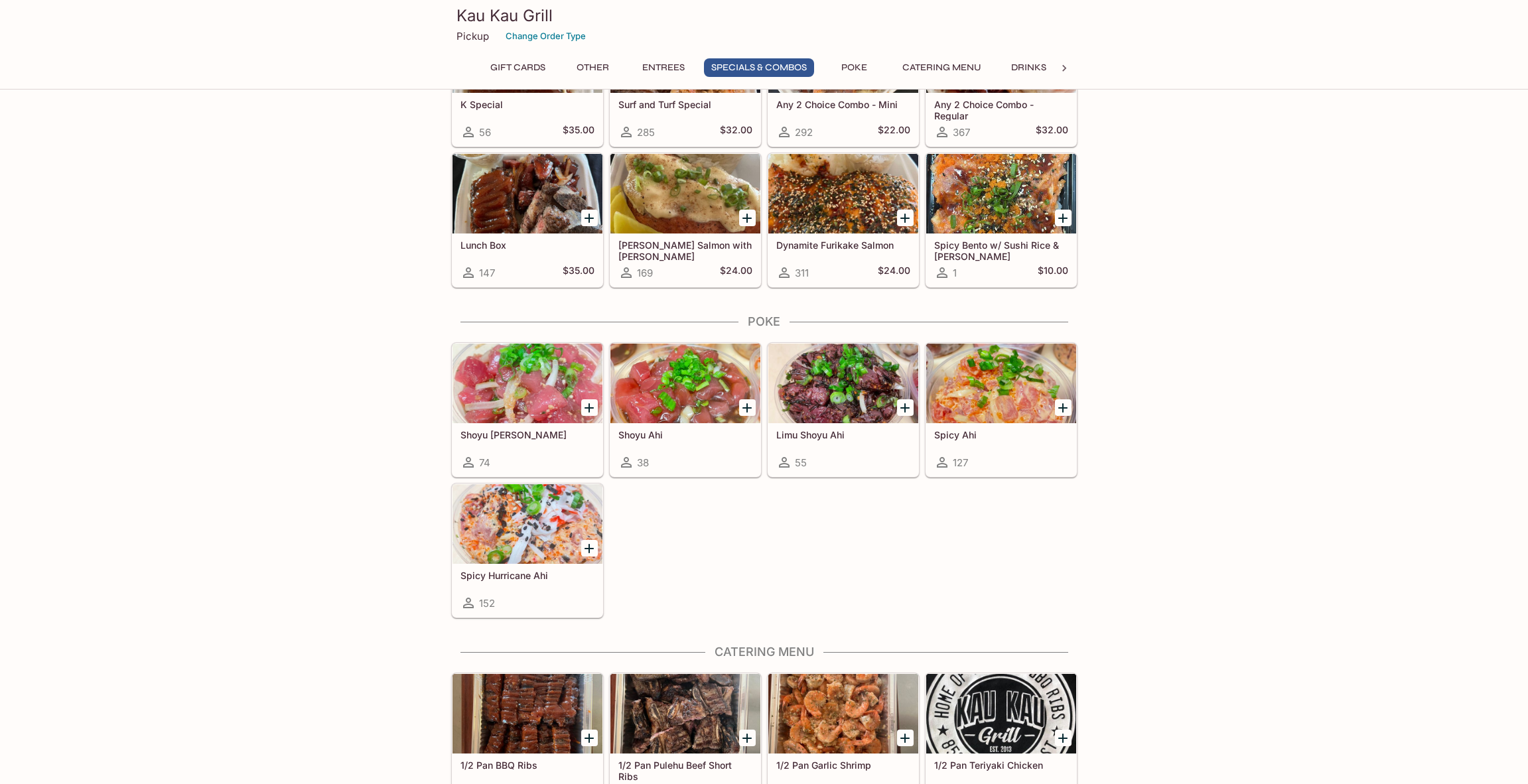
scroll to position [1655, 0]
